Goal: Information Seeking & Learning: Learn about a topic

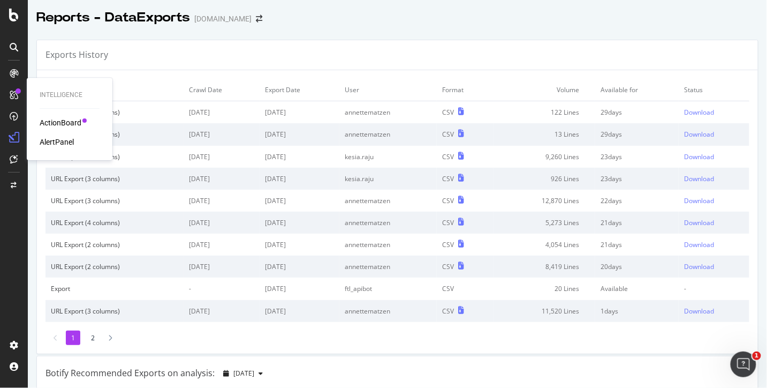
click at [50, 122] on div "ActionBoard" at bounding box center [61, 122] width 42 height 11
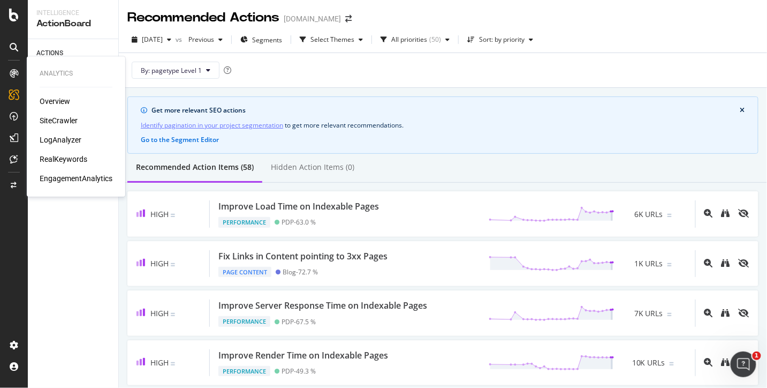
click at [63, 118] on div "SiteCrawler" at bounding box center [59, 120] width 38 height 11
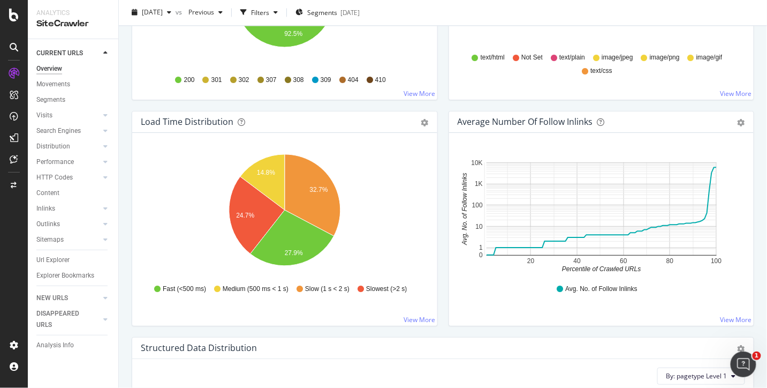
scroll to position [493, 0]
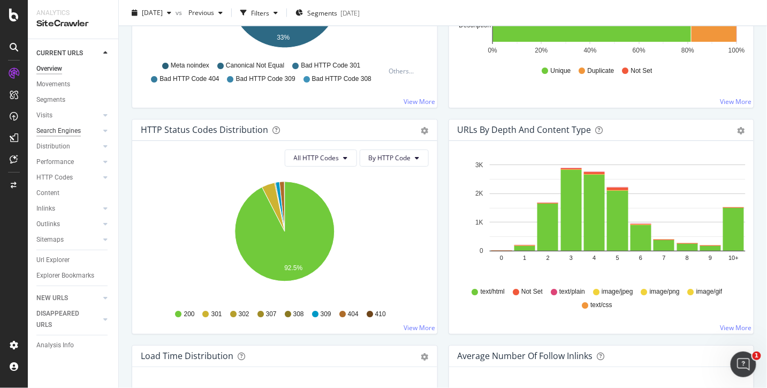
click at [63, 128] on div "Search Engines" at bounding box center [58, 130] width 44 height 11
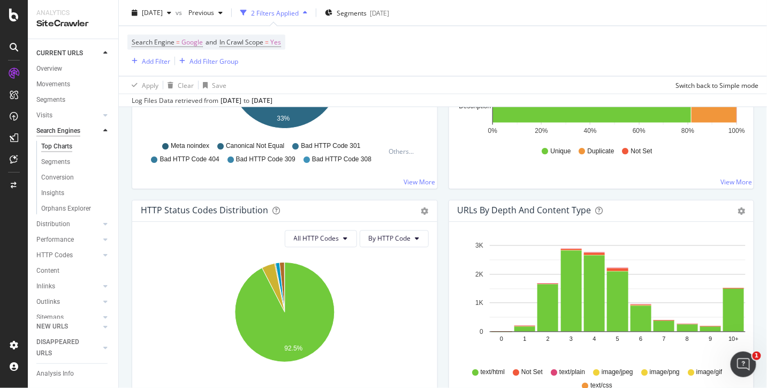
scroll to position [574, 0]
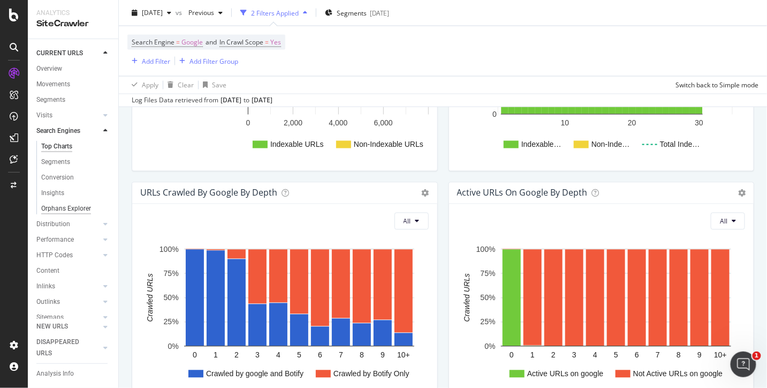
click at [50, 208] on div "Orphans Explorer" at bounding box center [66, 208] width 50 height 11
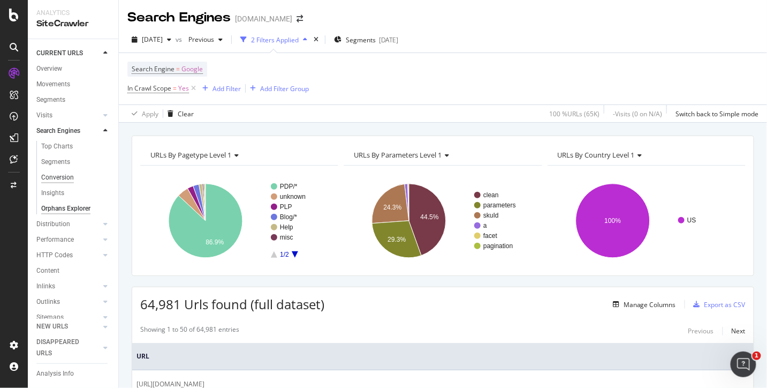
click at [69, 175] on div "Conversion" at bounding box center [57, 177] width 33 height 11
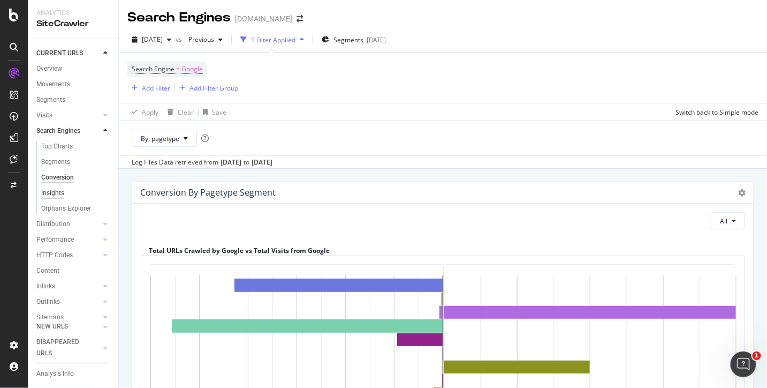
click at [59, 192] on div "Insights" at bounding box center [52, 192] width 23 height 11
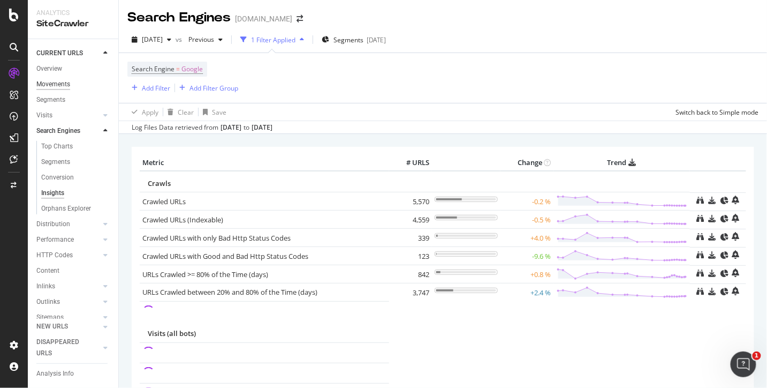
click at [65, 82] on div "Movements" at bounding box center [53, 84] width 34 height 11
